Goal: Task Accomplishment & Management: Use online tool/utility

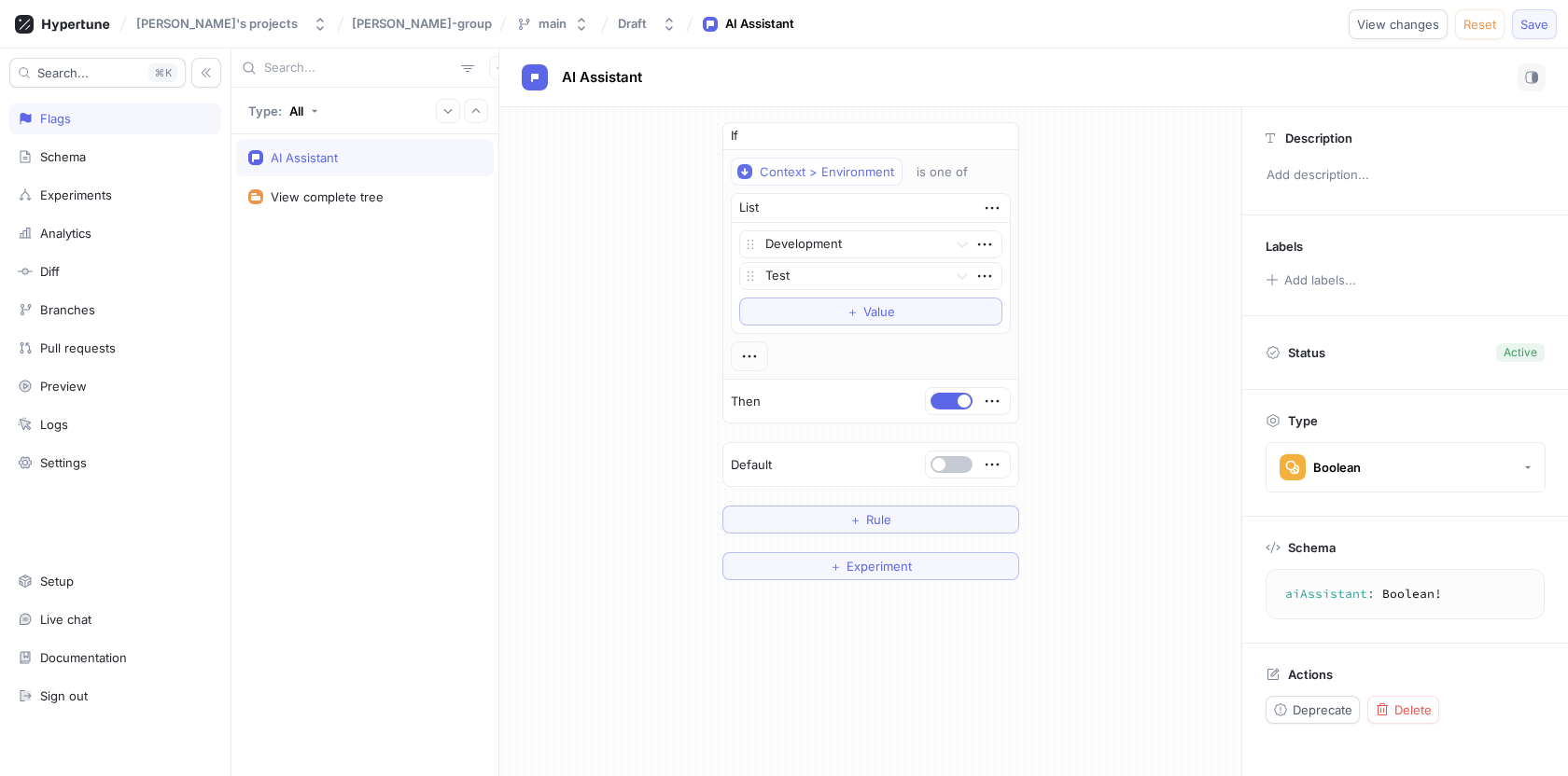
click at [1527, 26] on span "Save" at bounding box center [1535, 25] width 28 height 11
click at [116, 465] on div "Settings" at bounding box center [116, 463] width 196 height 15
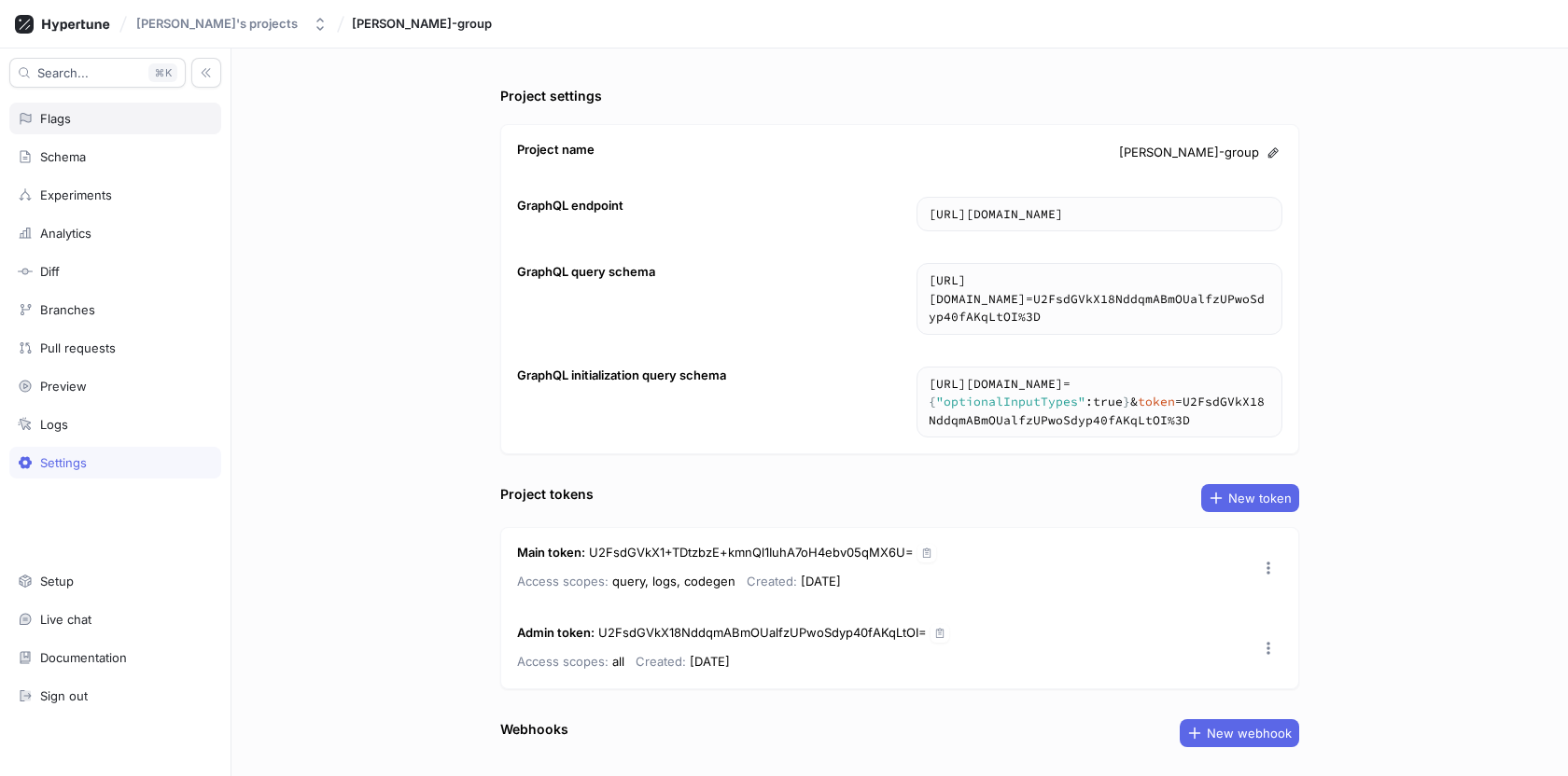
click at [54, 121] on div "Flags" at bounding box center [55, 119] width 30 height 15
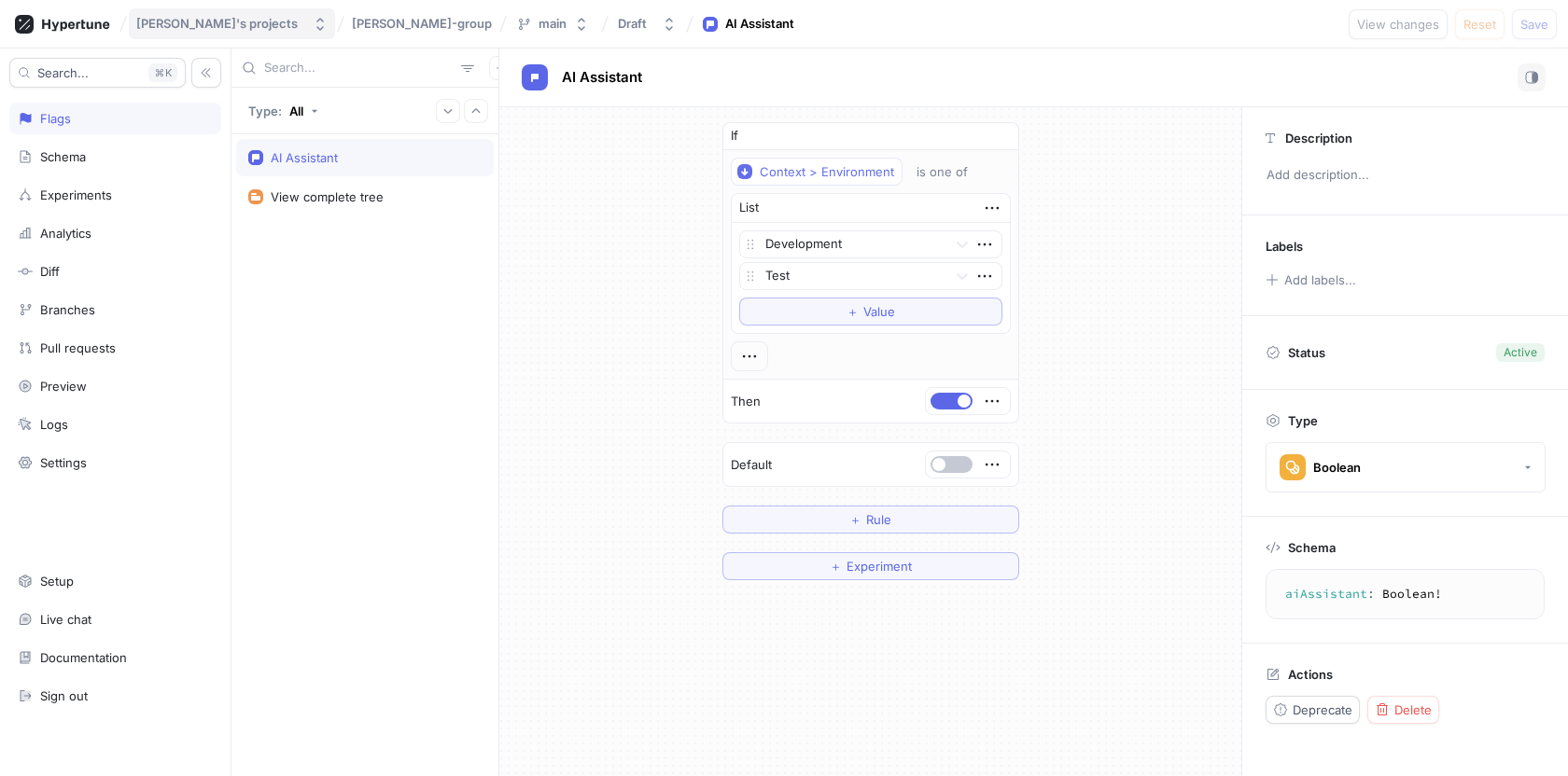
click at [161, 24] on div "[PERSON_NAME]'s projects" at bounding box center [217, 24] width 161 height 16
click at [60, 23] on icon at bounding box center [75, 25] width 67 height 12
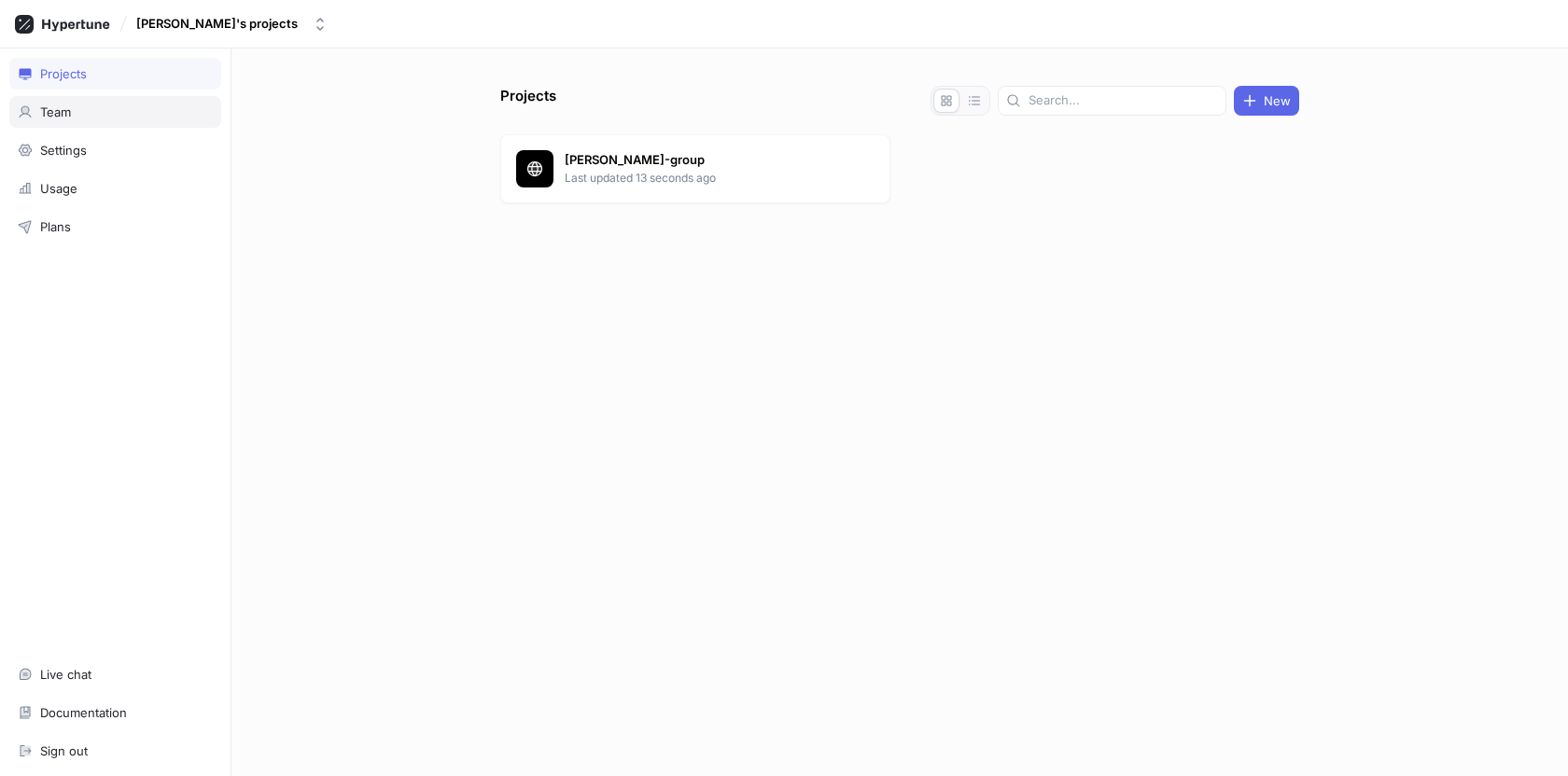
click at [83, 114] on div "Team" at bounding box center [116, 112] width 196 height 15
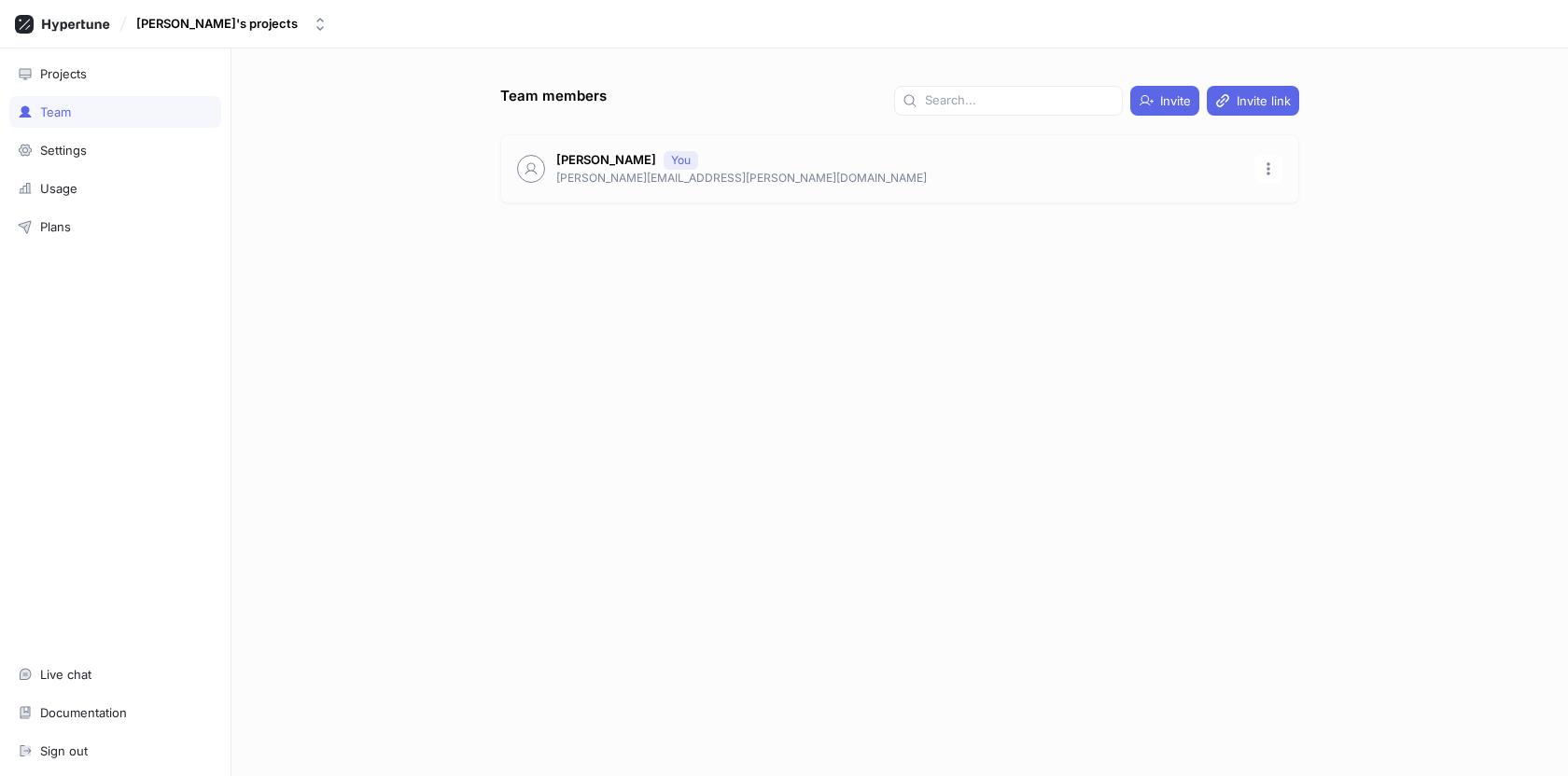
click at [603, 169] on p "Benjamin Buck" at bounding box center [606, 160] width 100 height 19
drag, startPoint x: 694, startPoint y: 179, endPoint x: 556, endPoint y: 179, distance: 138.0
click at [556, 179] on p "benjamin.buck@tc.gc.ca" at bounding box center [900, 178] width 687 height 17
copy p "benjamin.buck@tc.gc.ca"
click at [604, 157] on p "Benjamin Buck" at bounding box center [606, 160] width 100 height 19
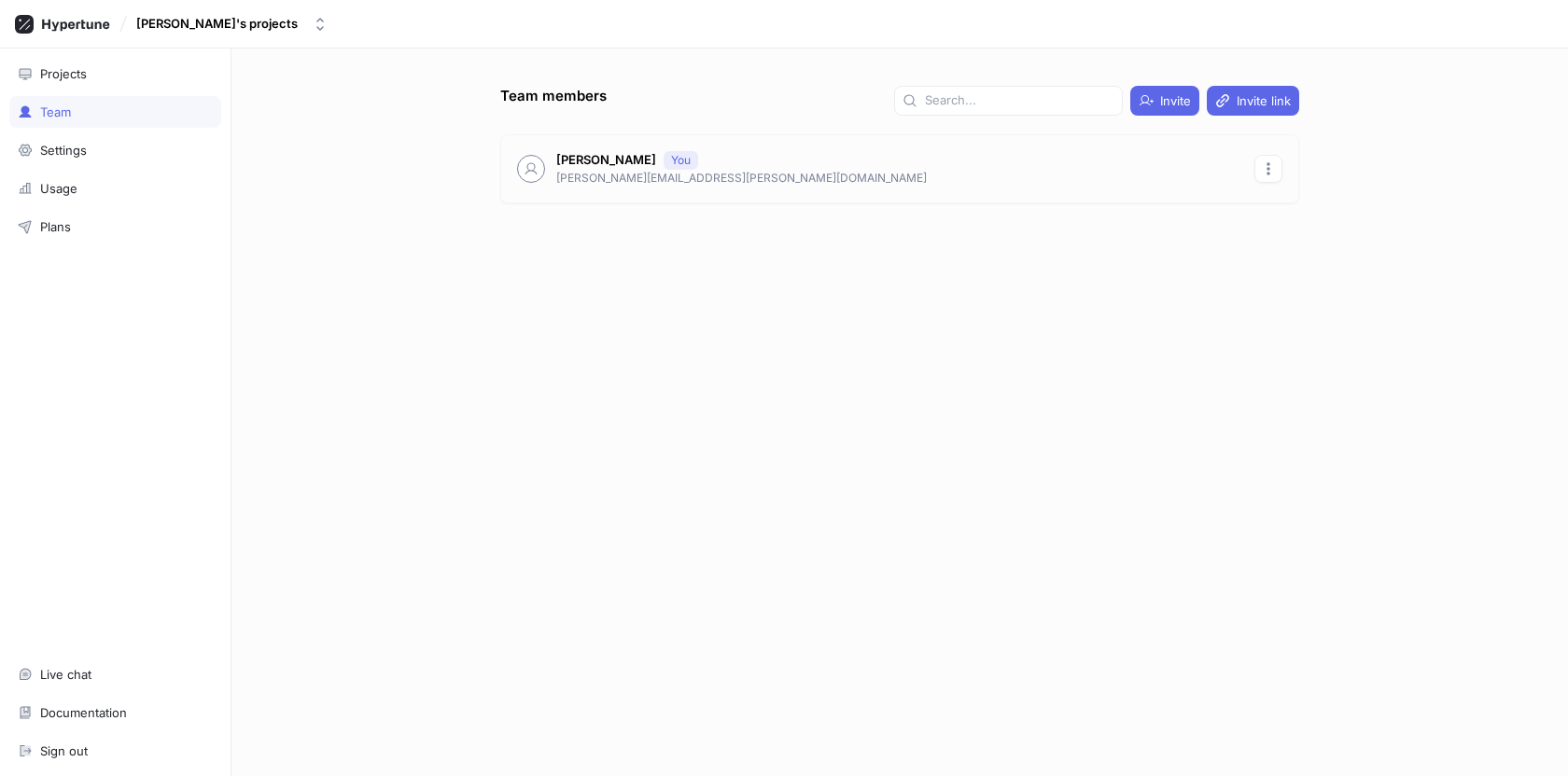
click at [1272, 164] on icon "button" at bounding box center [1269, 169] width 15 height 15
click at [992, 307] on div "Team members Invite Invite link Benjamin Buck You benjamin.buck@tc.gc.ca" at bounding box center [900, 431] width 814 height 691
click at [96, 149] on div "Settings" at bounding box center [116, 150] width 196 height 15
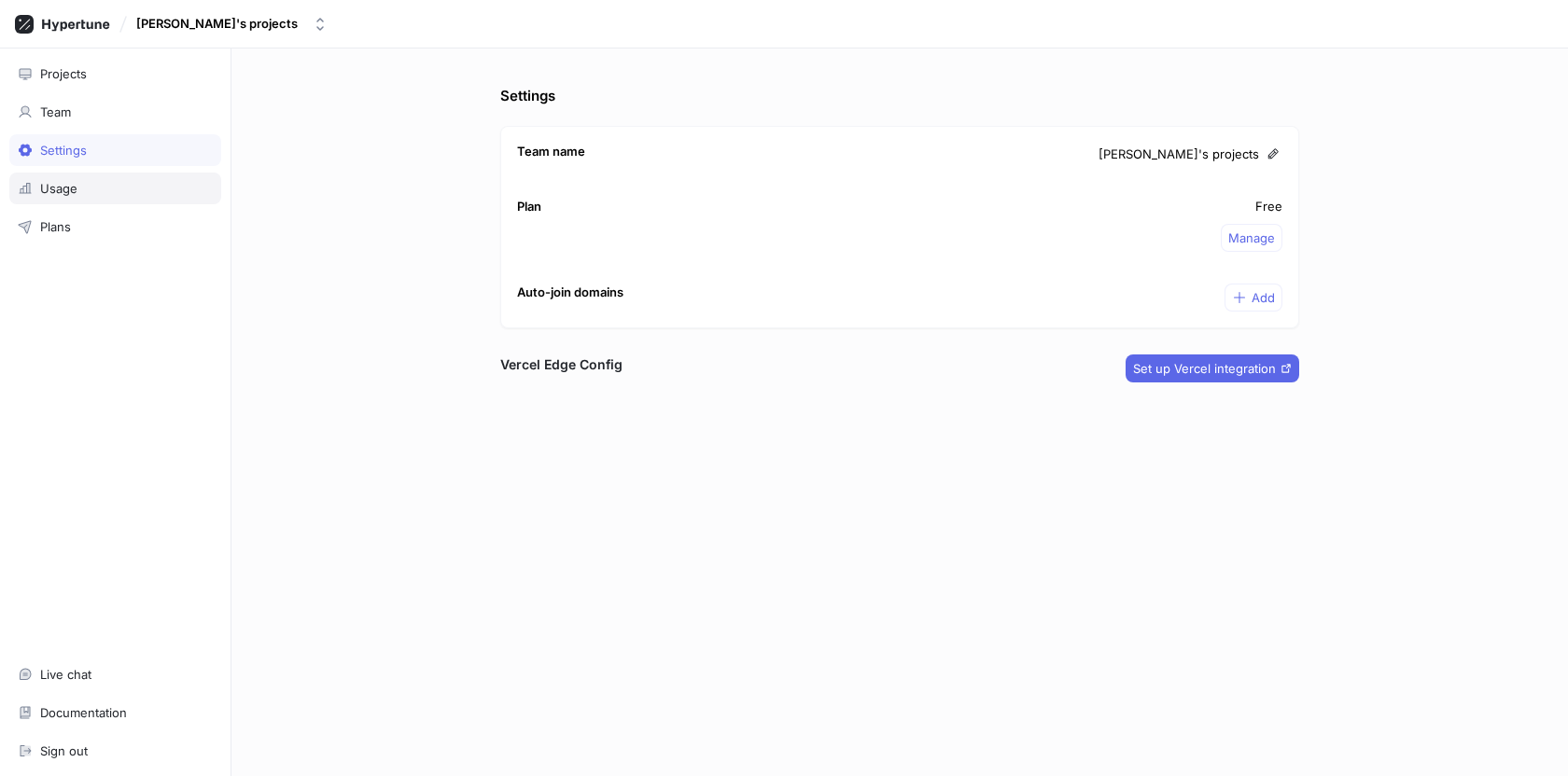
click at [85, 188] on div "Usage" at bounding box center [116, 189] width 196 height 15
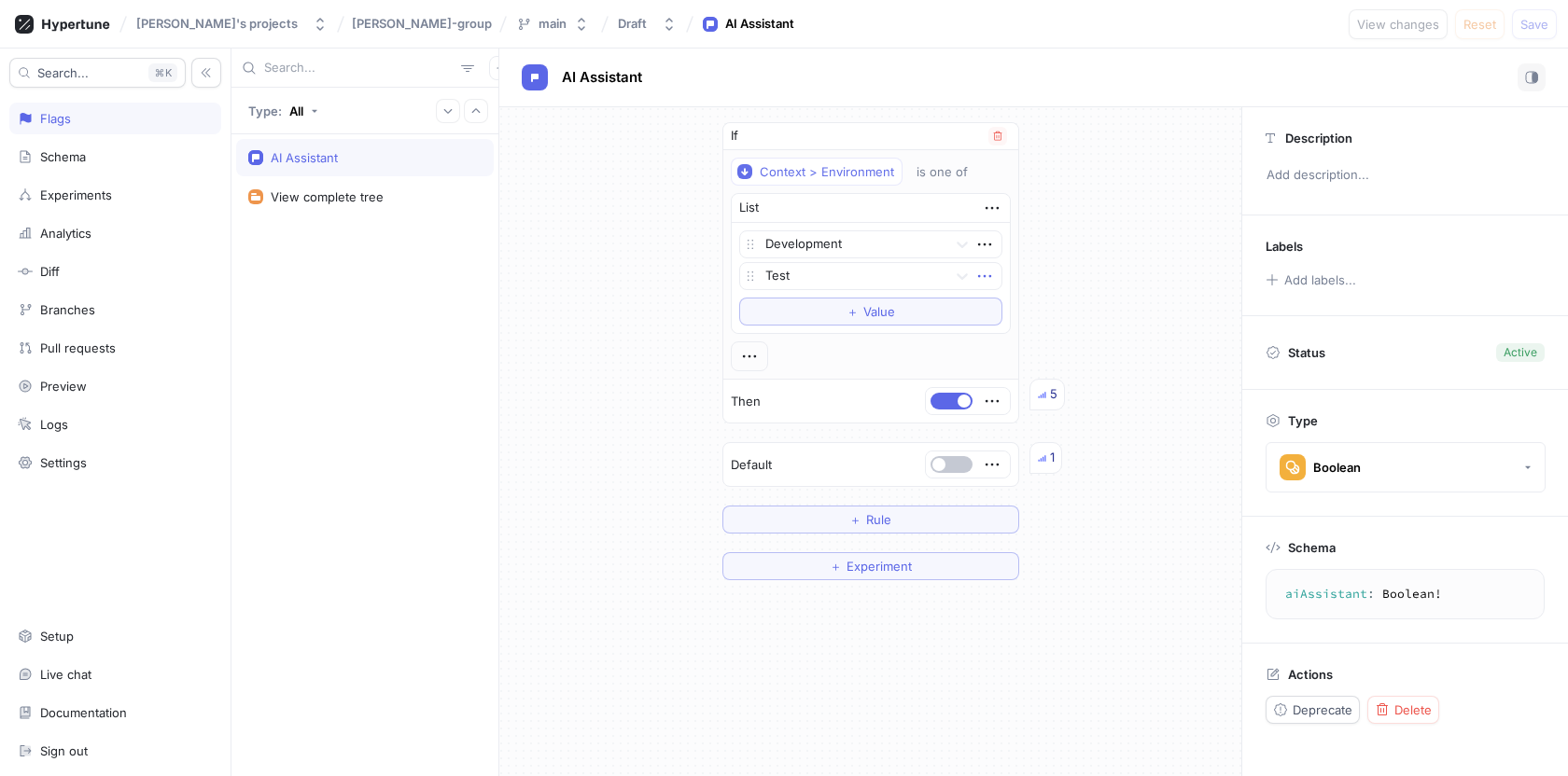
click at [987, 276] on icon "button" at bounding box center [985, 276] width 21 height 21
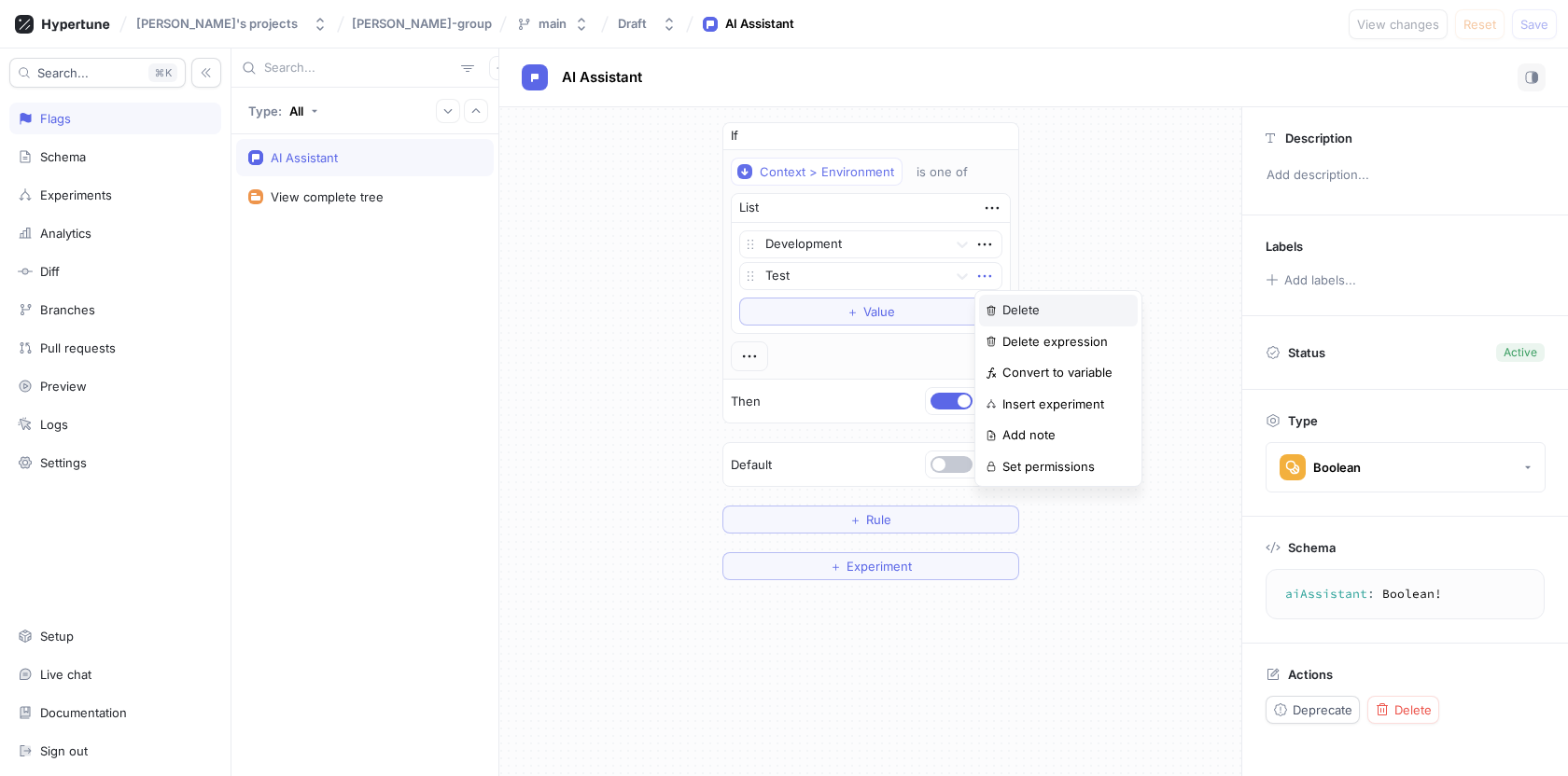
click at [1007, 303] on p "Delete" at bounding box center [1020, 311] width 37 height 19
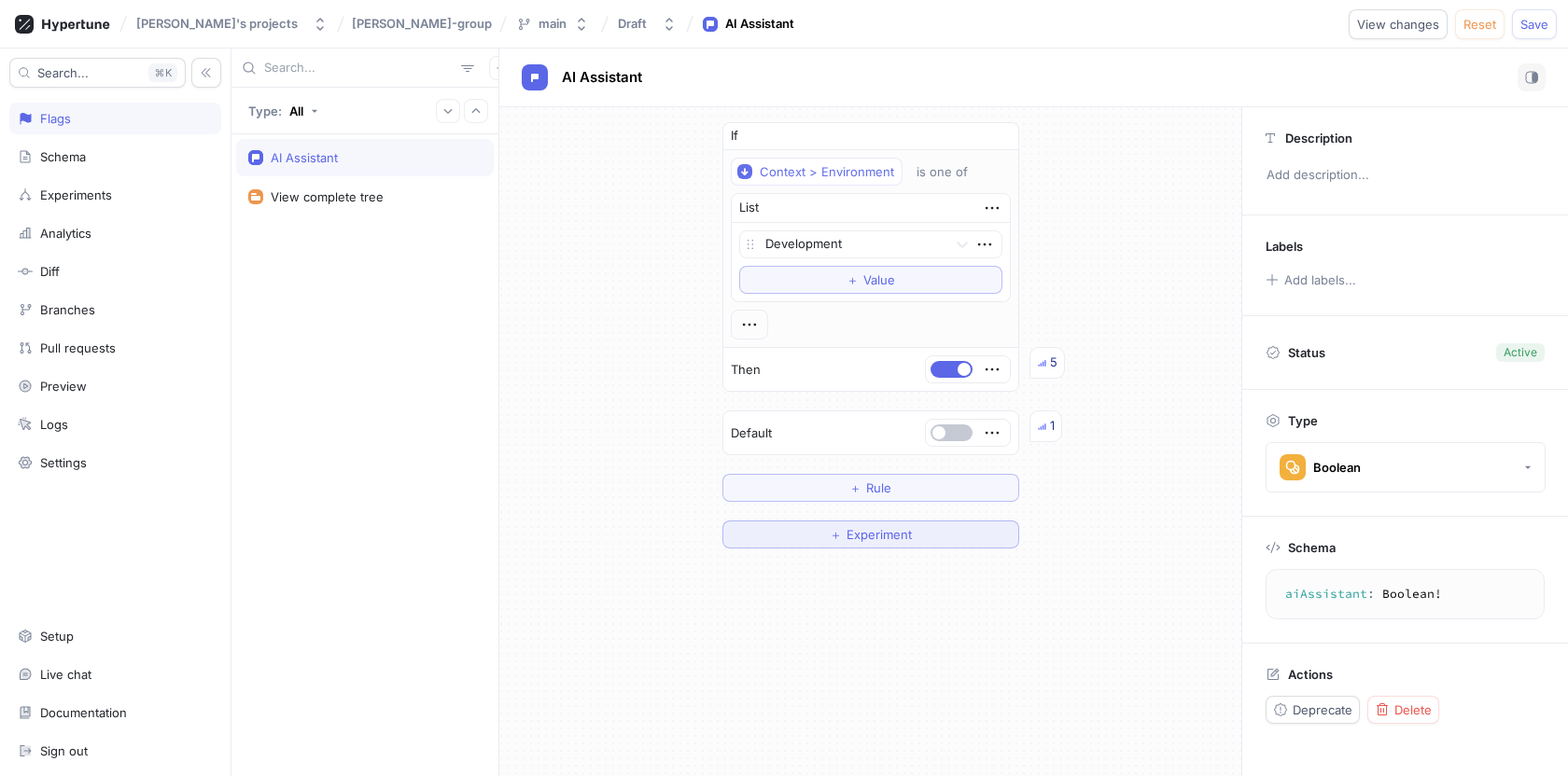
click at [885, 537] on span "Experiment" at bounding box center [879, 535] width 65 height 11
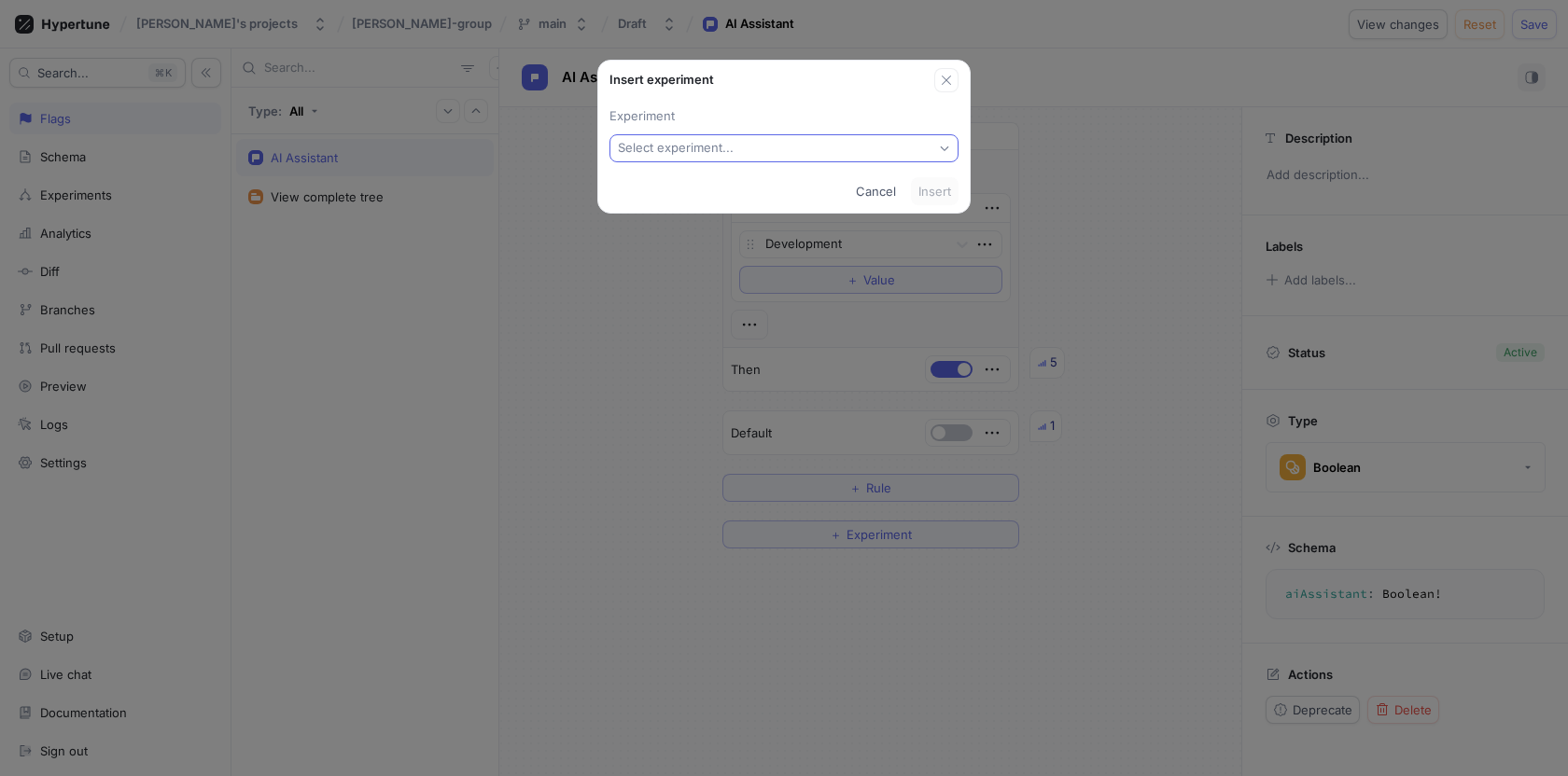
click at [849, 150] on button "Select experiment..." at bounding box center [784, 149] width 349 height 28
click at [943, 85] on icon "button" at bounding box center [947, 81] width 15 height 15
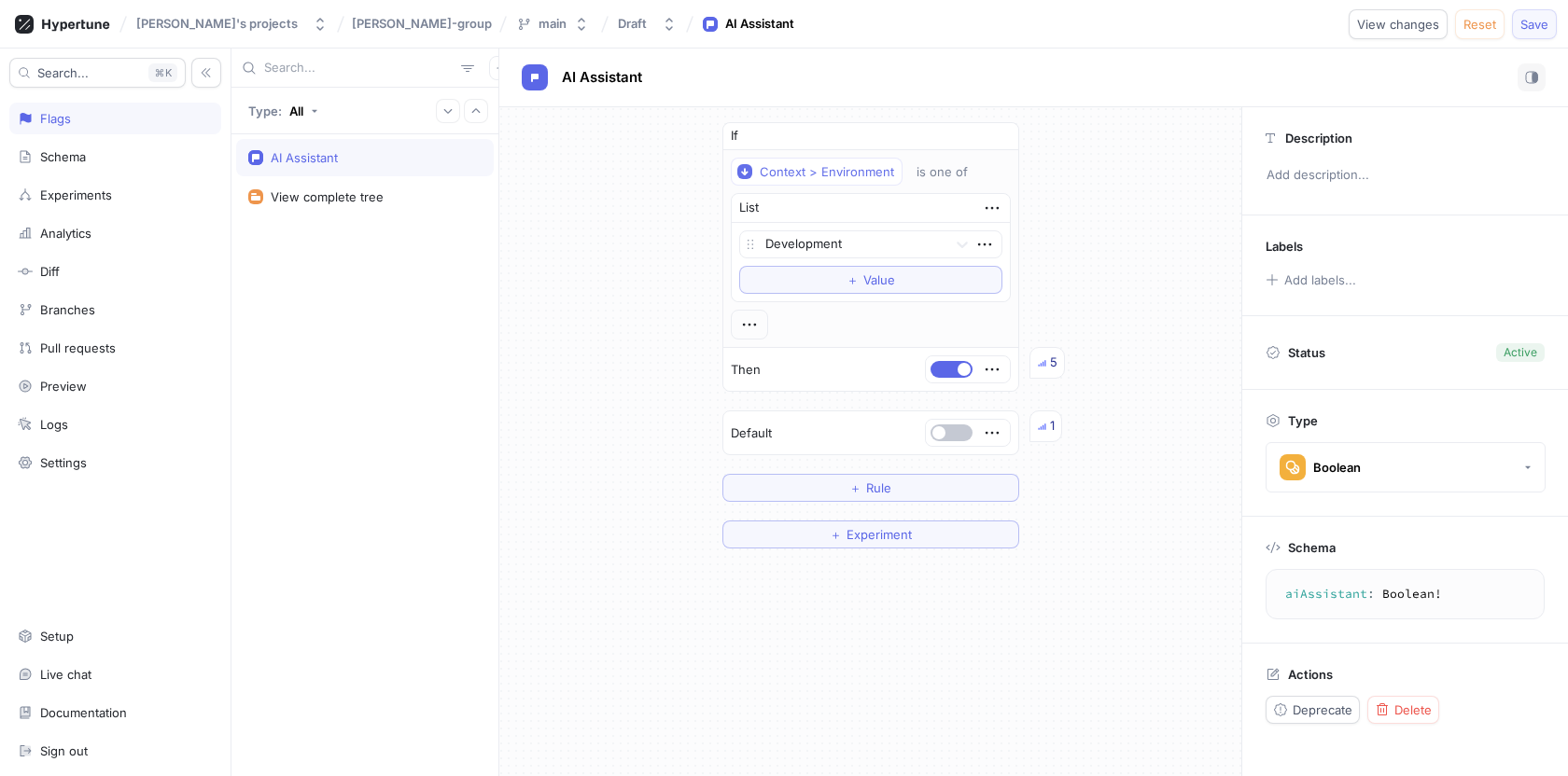
click at [1533, 22] on span "Save" at bounding box center [1535, 25] width 28 height 11
click at [982, 244] on icon "button" at bounding box center [985, 245] width 21 height 21
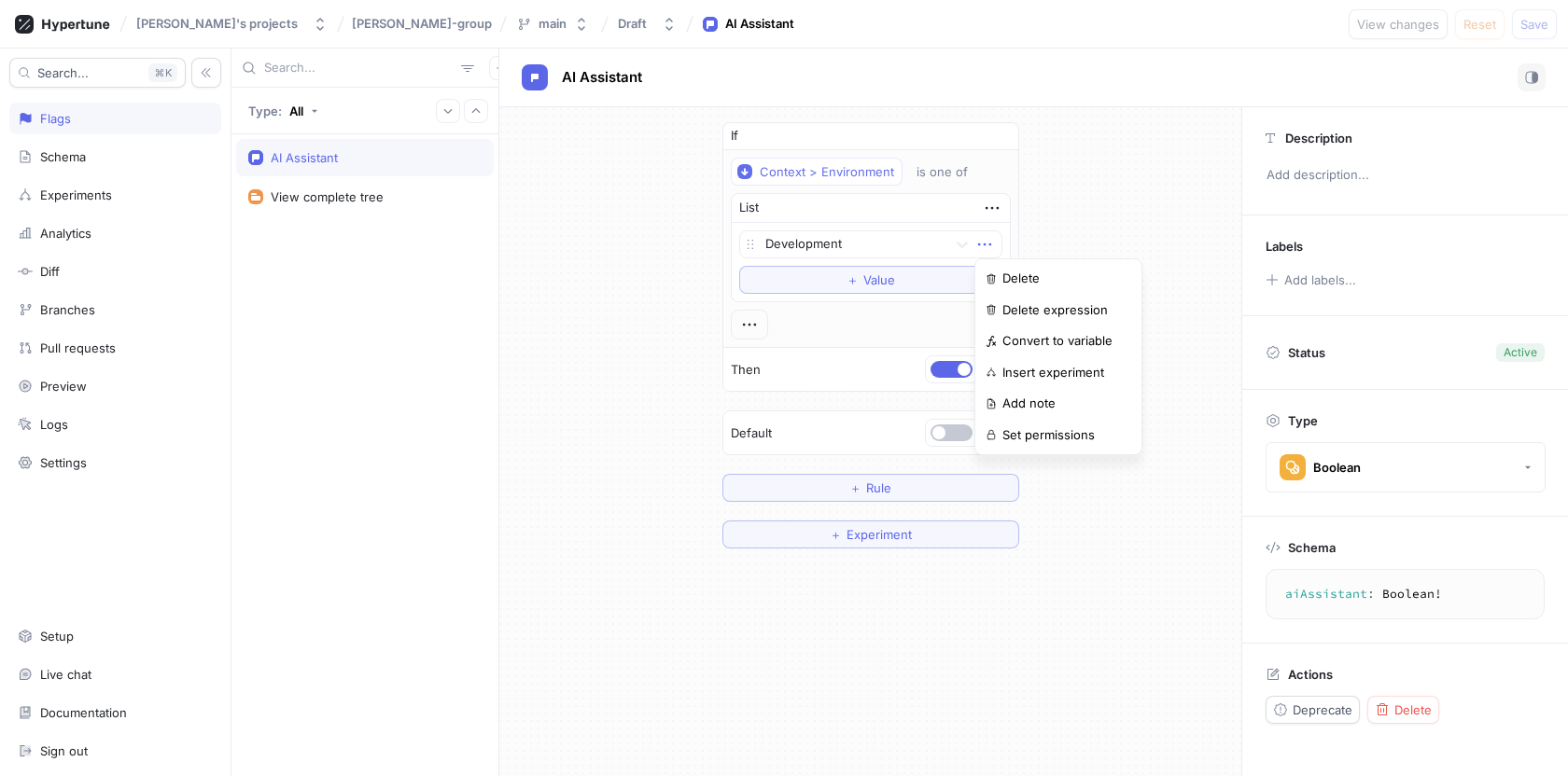
click at [1057, 219] on div "If Context > Environment is one of List Development To pick up a draggable item…" at bounding box center [870, 335] width 742 height 456
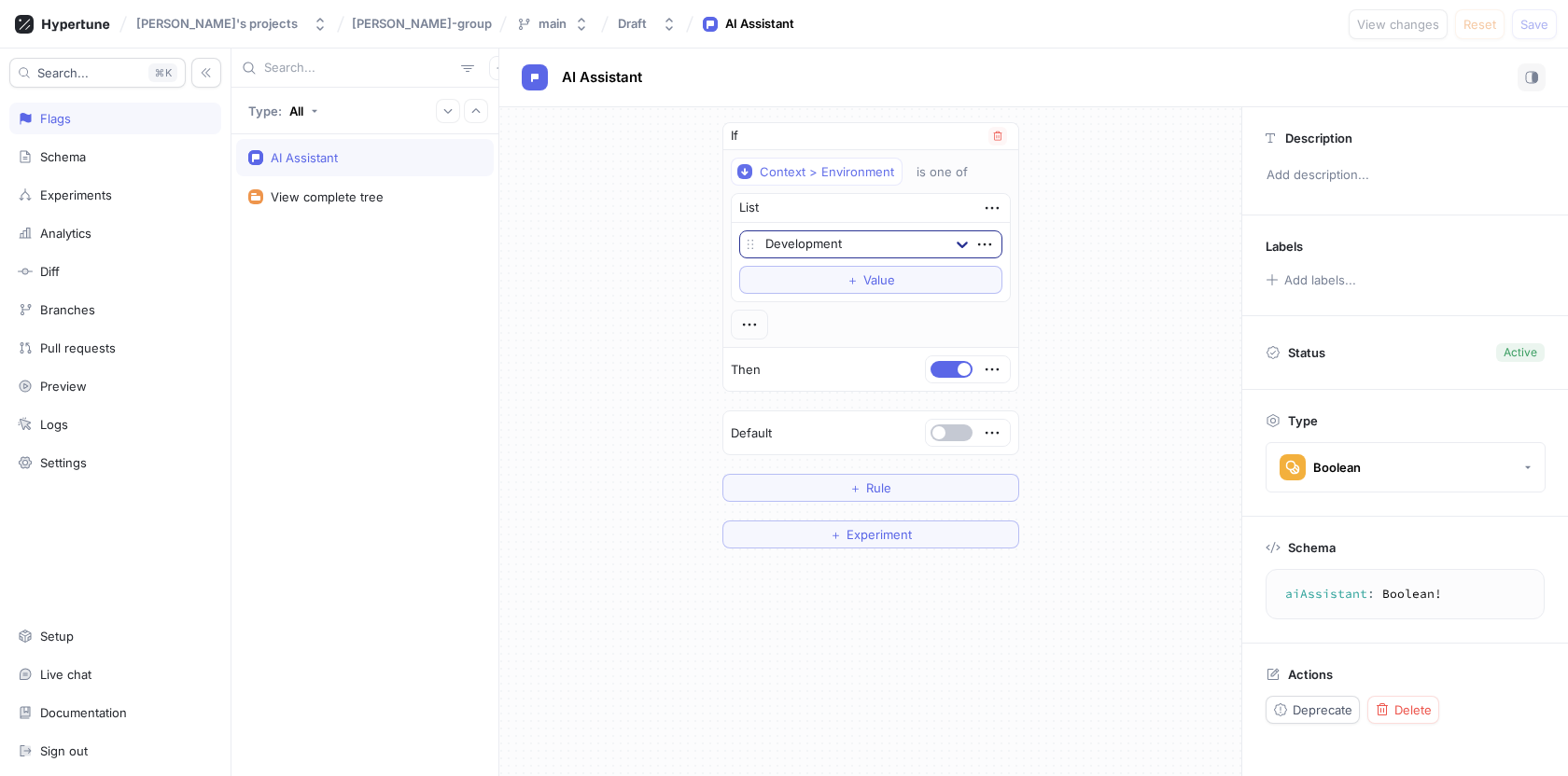
click at [961, 245] on icon at bounding box center [962, 245] width 11 height 7
click at [1072, 270] on div "If Context > Environment is one of List Development To pick up a draggable item…" at bounding box center [870, 335] width 742 height 456
click at [899, 248] on div at bounding box center [853, 246] width 175 height 23
click at [845, 312] on div "Production" at bounding box center [870, 311] width 261 height 29
click at [949, 372] on button "button" at bounding box center [952, 370] width 42 height 17
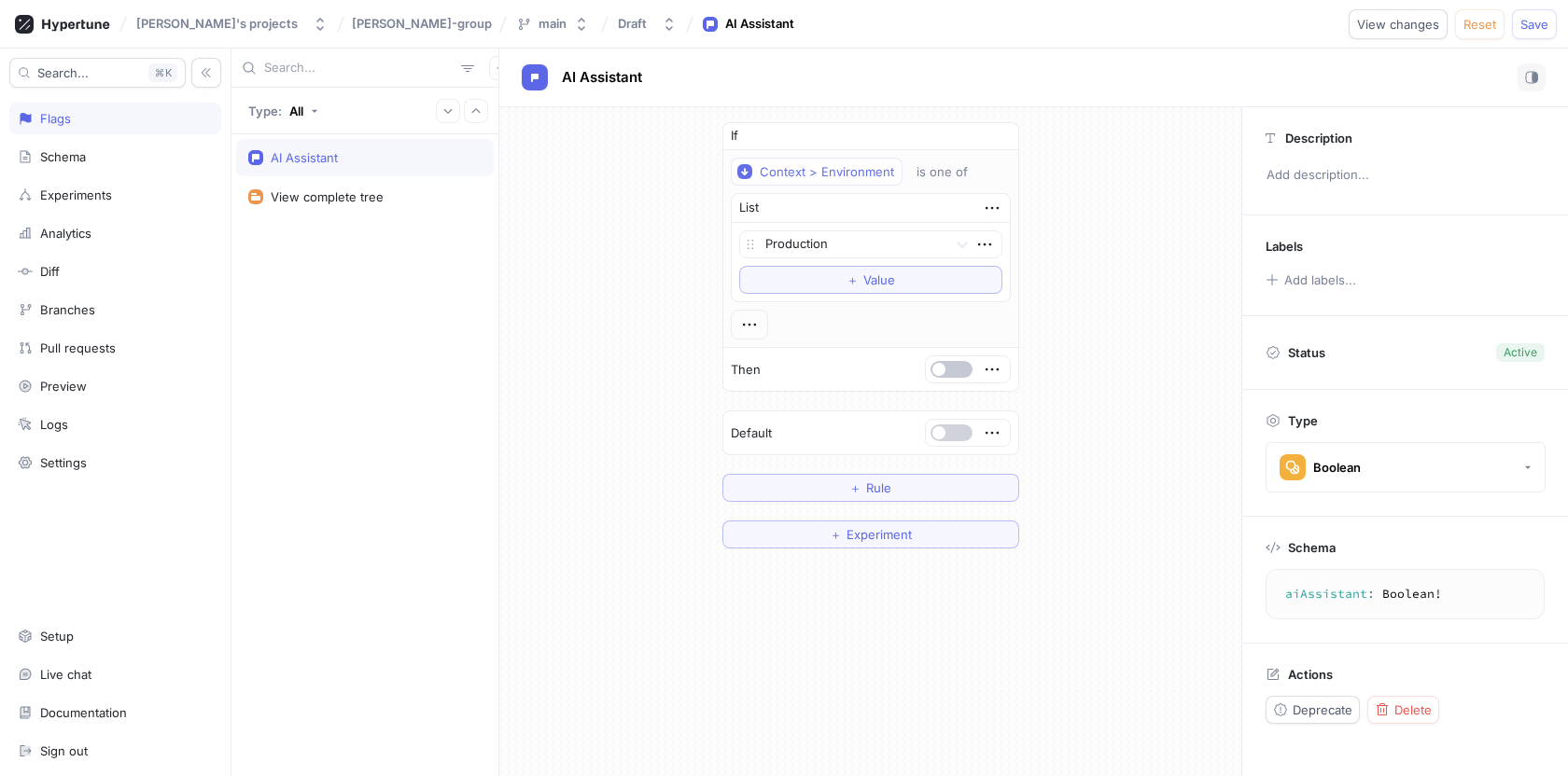
click at [948, 431] on button "button" at bounding box center [952, 434] width 42 height 17
click at [1545, 33] on button "Save" at bounding box center [1534, 24] width 45 height 29
click at [67, 637] on div "Setup" at bounding box center [56, 637] width 33 height 15
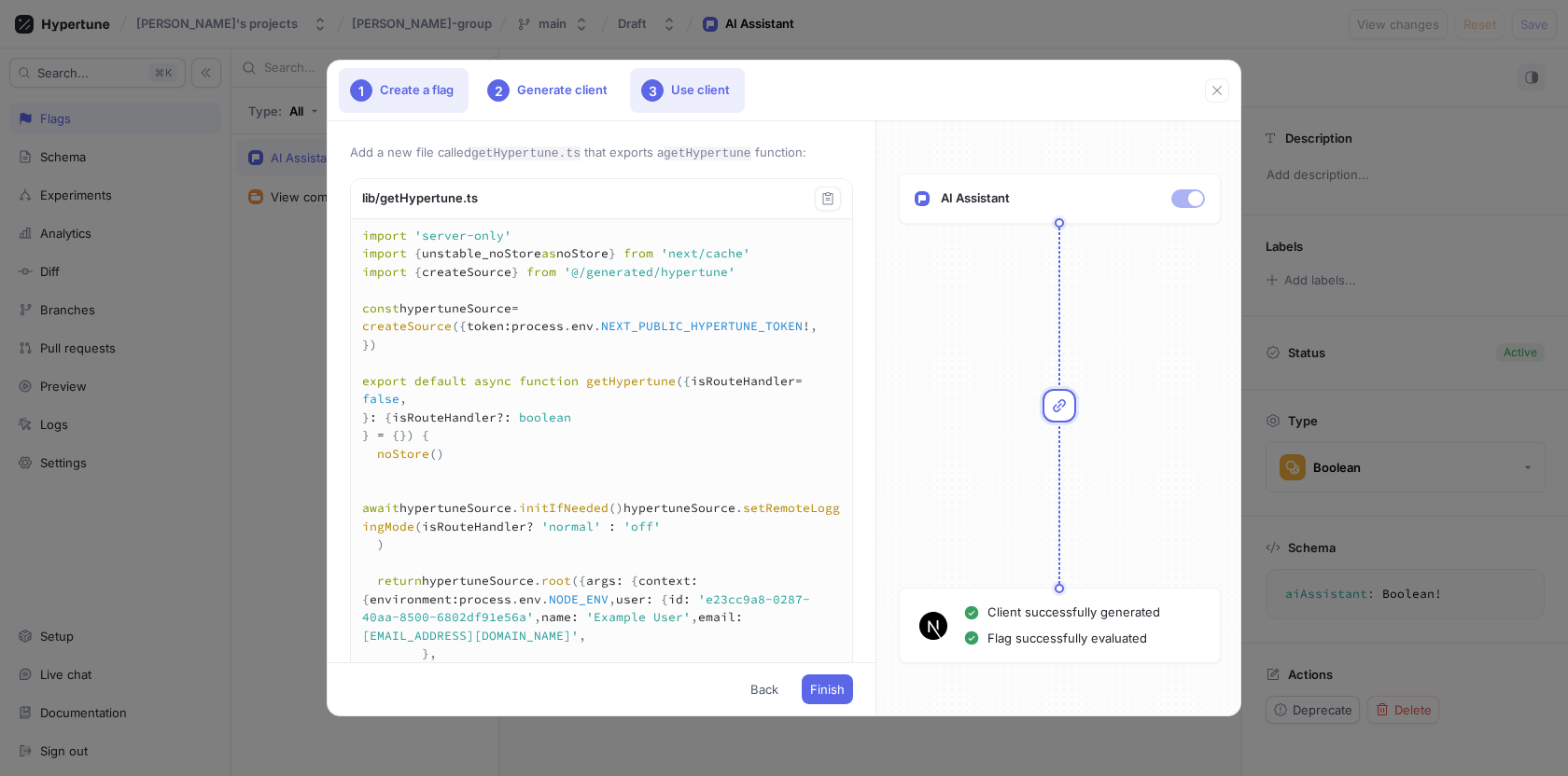
click at [399, 87] on div "1 Create a flag" at bounding box center [403, 90] width 130 height 45
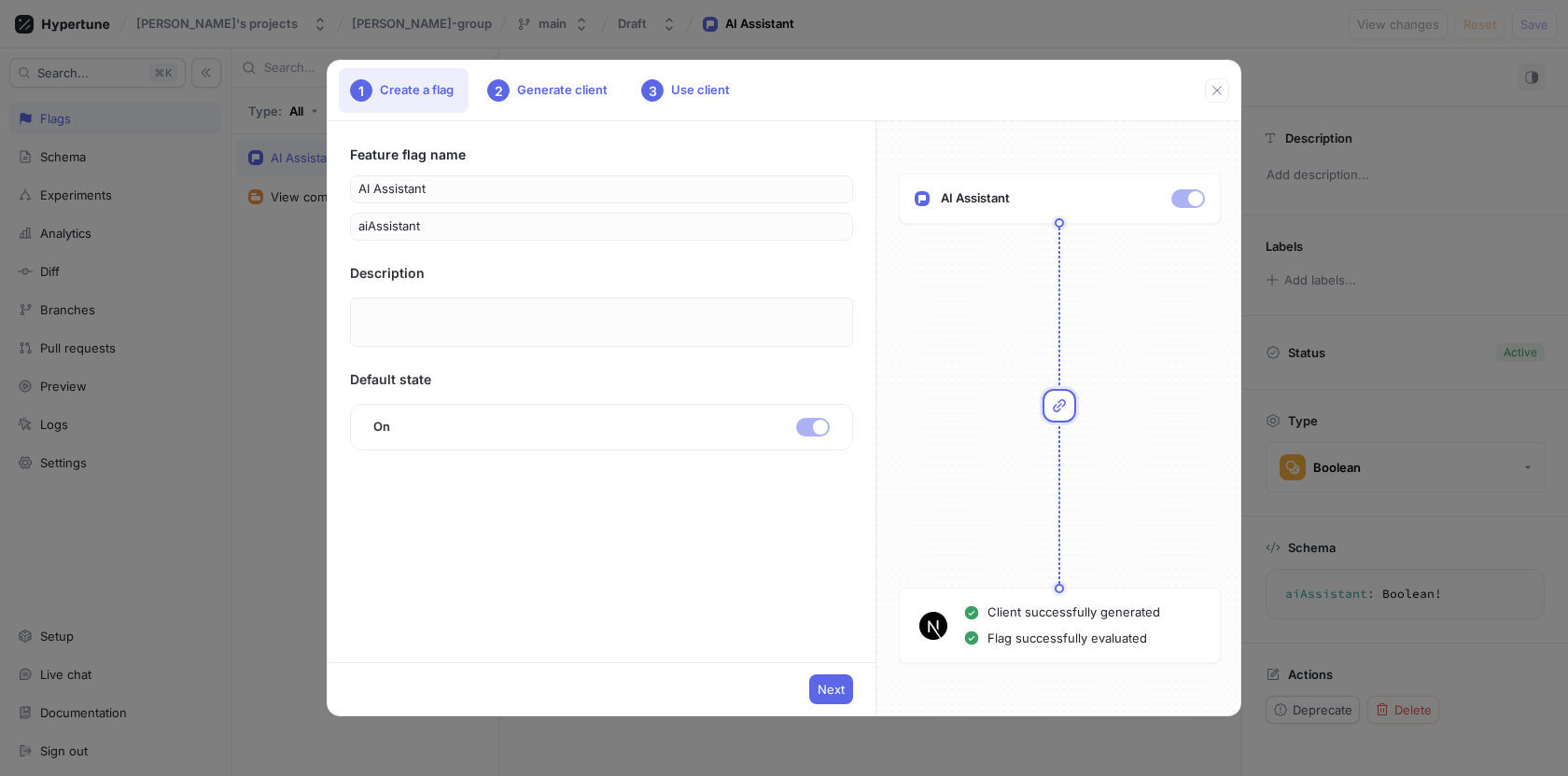
click at [380, 341] on p at bounding box center [602, 323] width 503 height 49
click at [543, 84] on div "2 Generate client" at bounding box center [550, 90] width 146 height 45
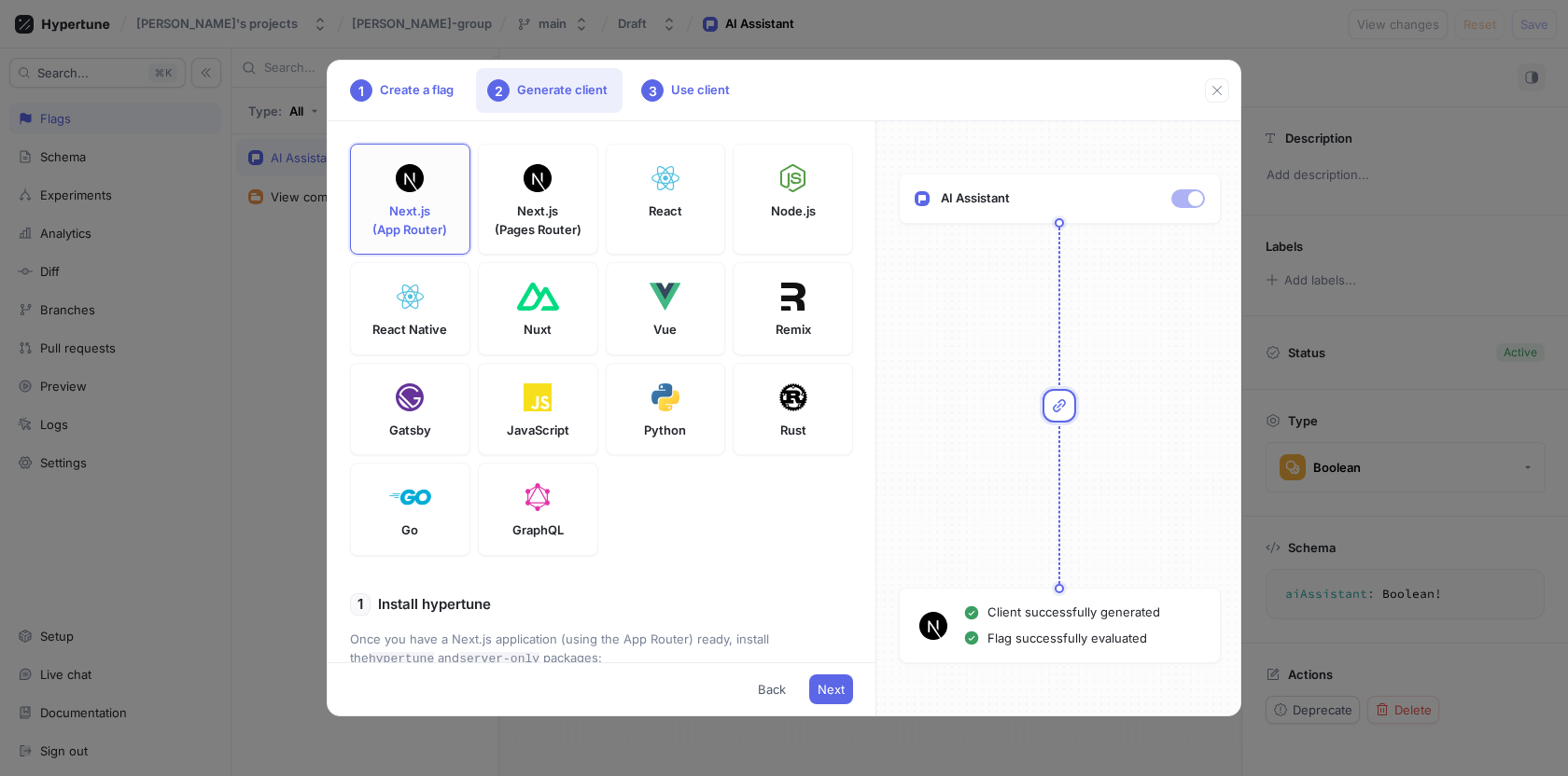
click at [420, 195] on div at bounding box center [409, 177] width 37 height 37
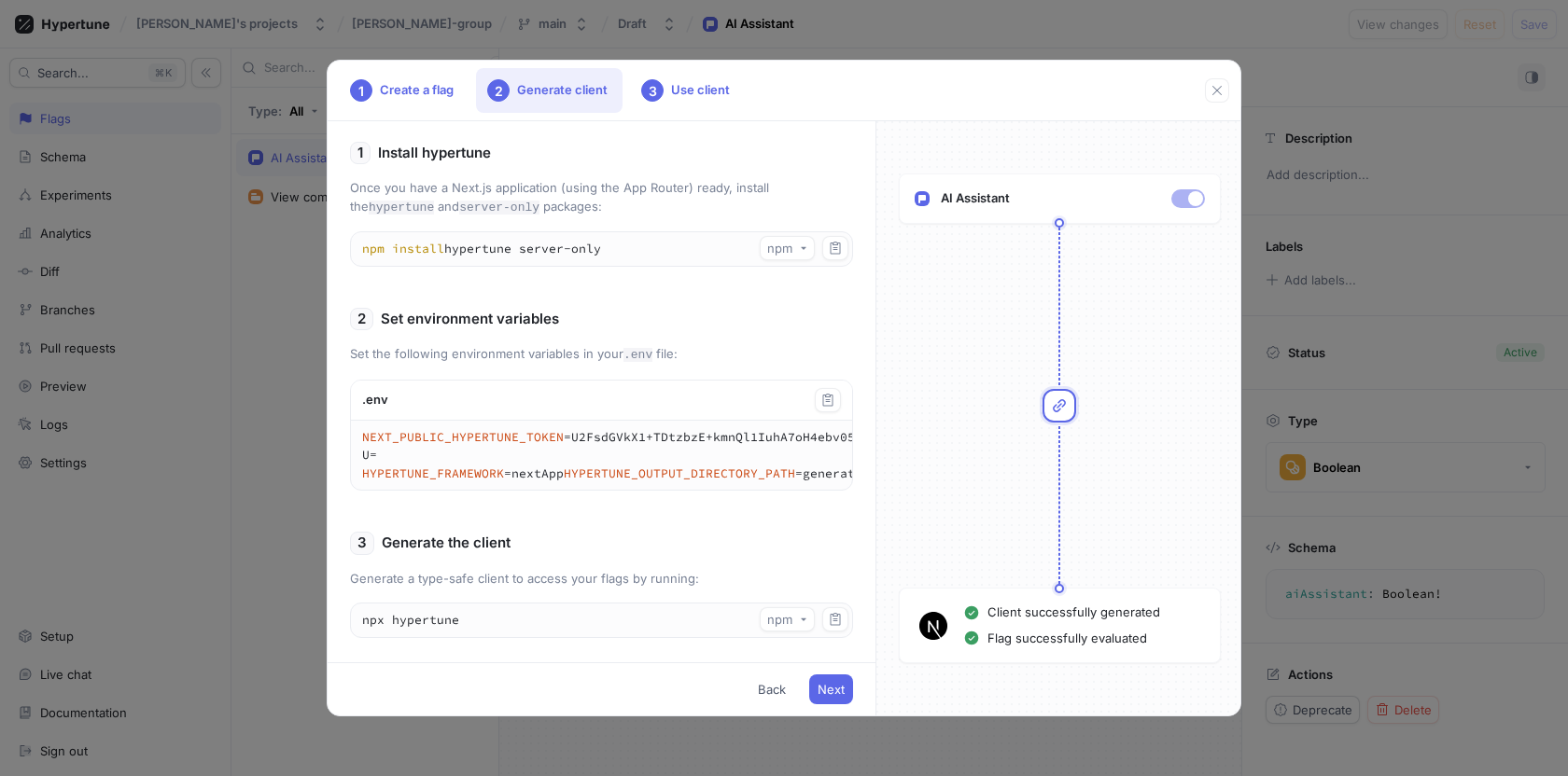
scroll to position [463, 0]
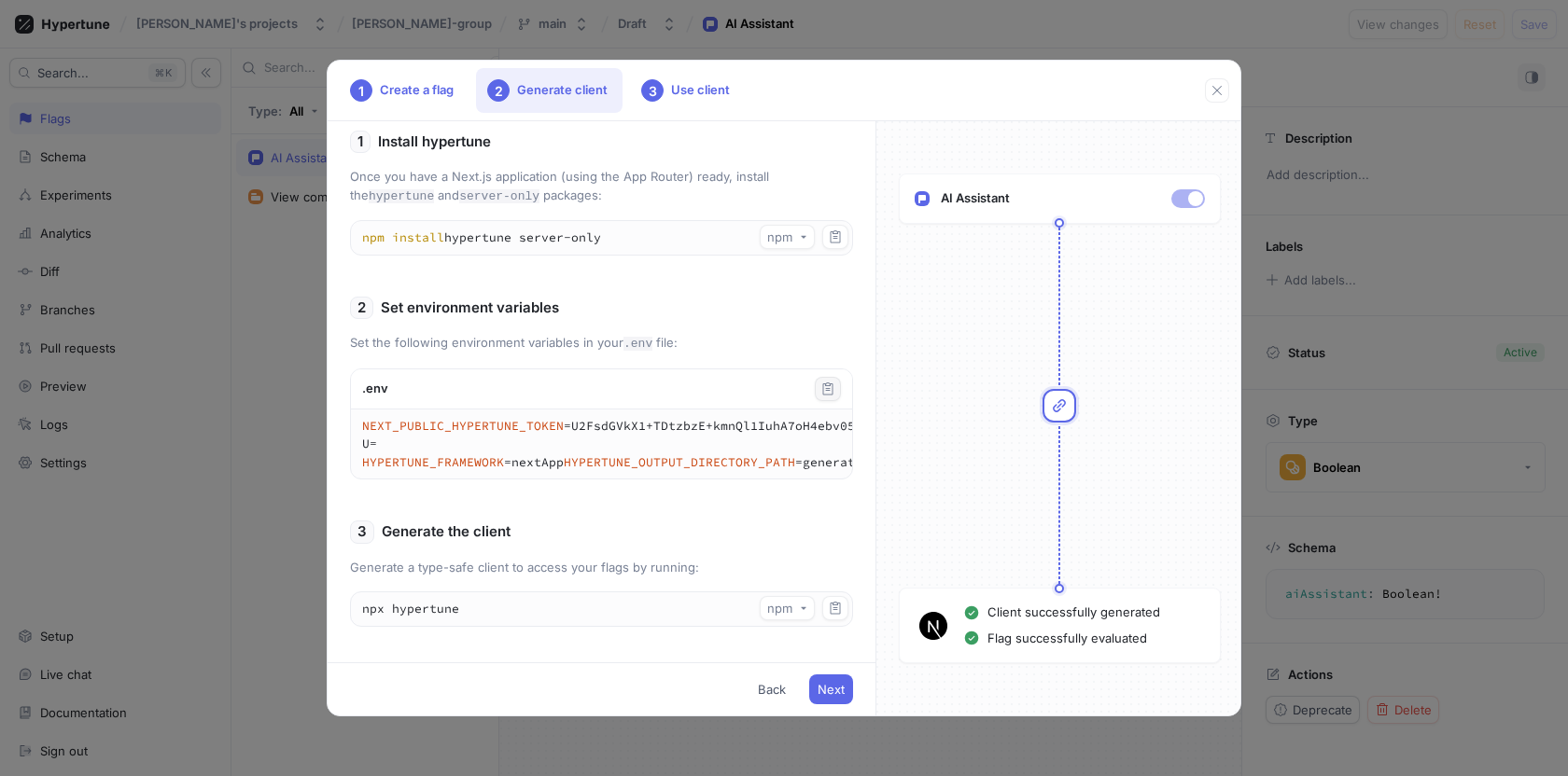
click at [830, 391] on icon "button" at bounding box center [829, 389] width 15 height 15
